Goal: Transaction & Acquisition: Download file/media

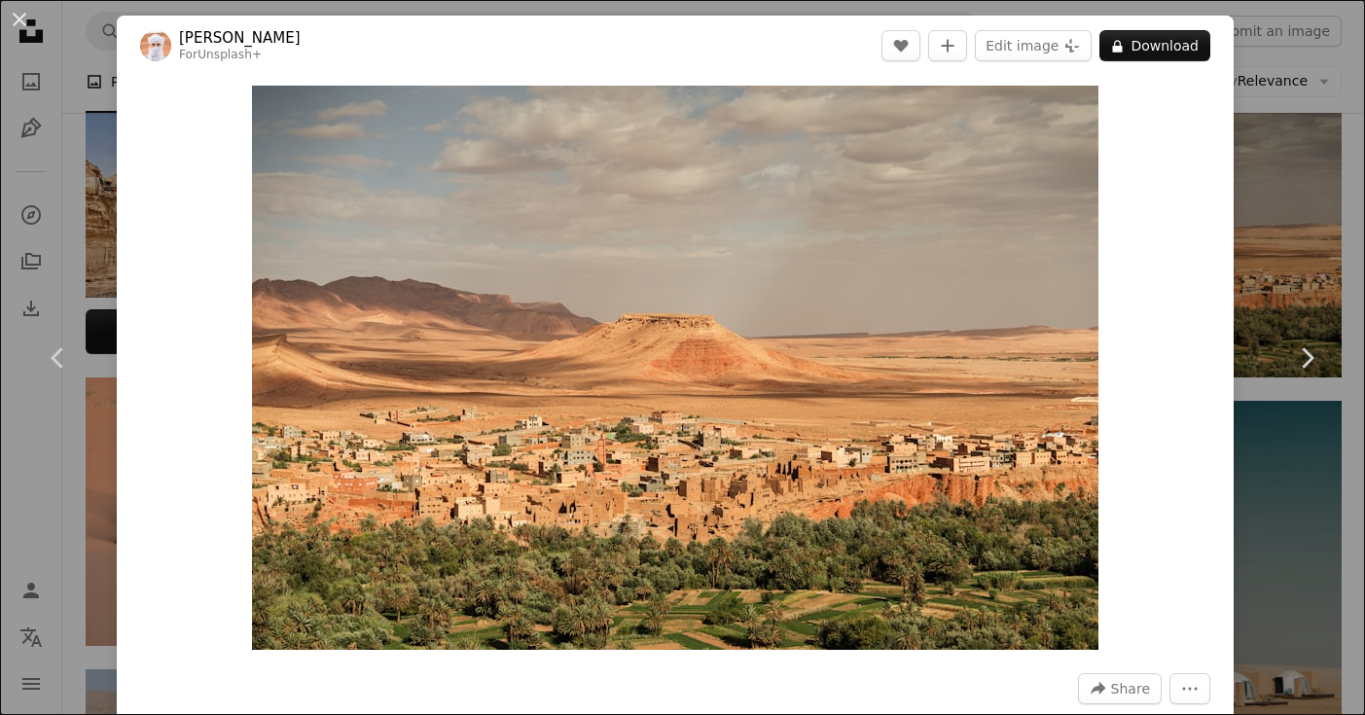
click at [1163, 143] on div "Zoom in" at bounding box center [675, 368] width 1117 height 584
click at [1287, 141] on div "An X shape Chevron left Chevron right Ahmed For Unsplash+ A heart A plus sign E…" at bounding box center [682, 357] width 1365 height 715
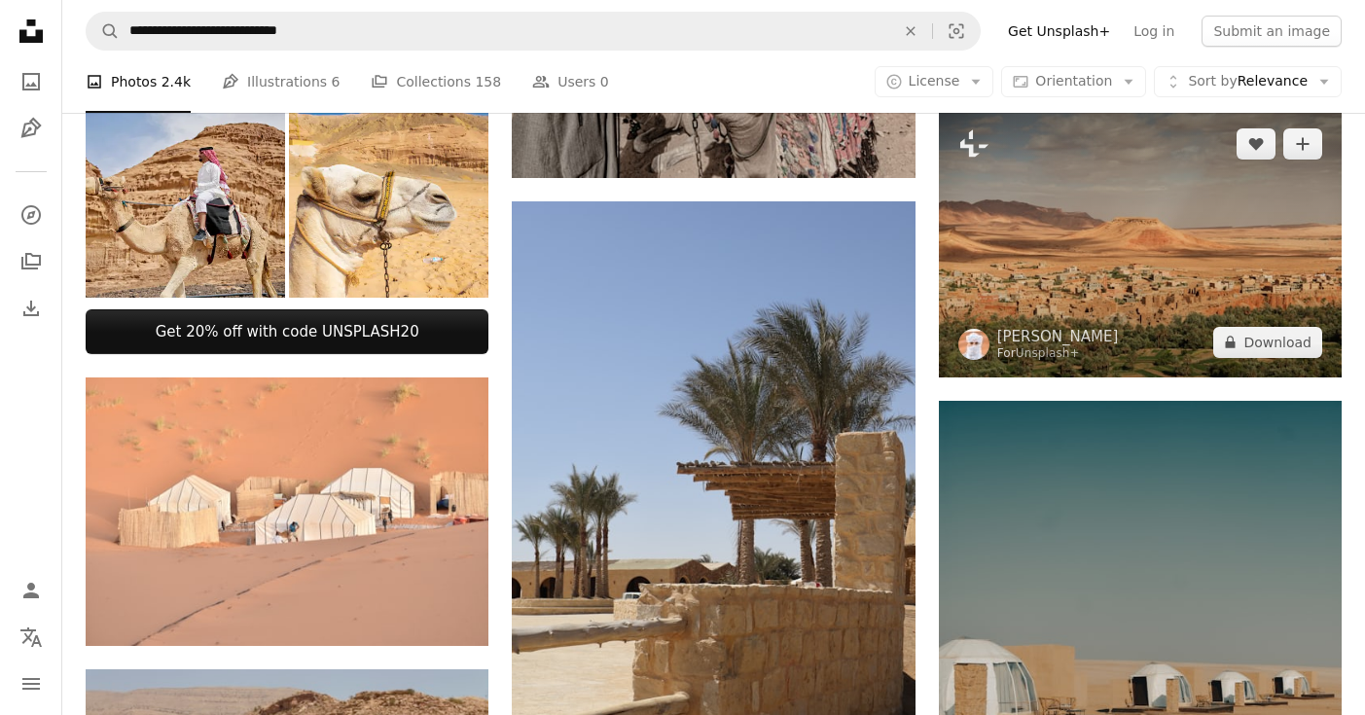
click at [1118, 222] on img at bounding box center [1140, 243] width 403 height 269
